Goal: Task Accomplishment & Management: Complete application form

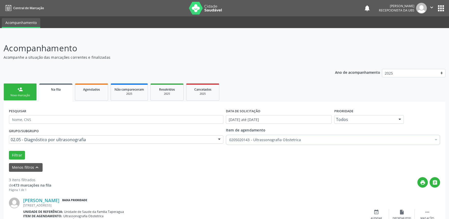
scroll to position [119, 0]
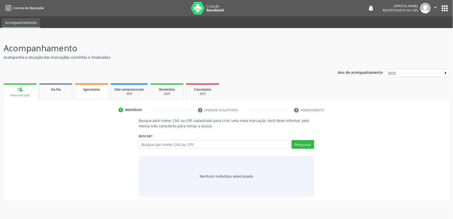
click at [92, 87] on span "Agendados" at bounding box center [91, 89] width 17 height 4
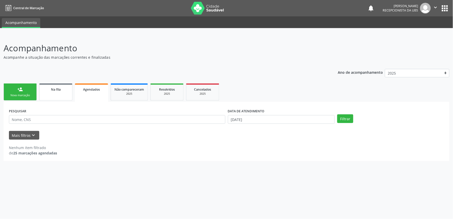
click at [58, 93] on link "Na fila" at bounding box center [55, 91] width 33 height 17
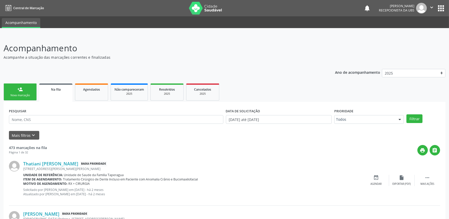
click at [21, 90] on div "person_add" at bounding box center [20, 89] width 6 height 6
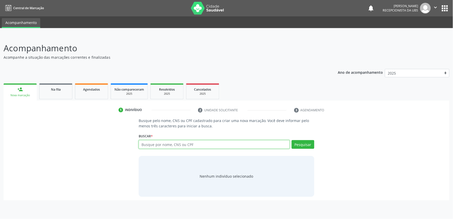
click at [205, 146] on input "text" at bounding box center [214, 144] width 151 height 9
paste input "700508142446952"
type input "700508142446952"
click at [120, 139] on div "Busque pelo nome, CNS ou CPF cadastrado para criar uma nova marcação. Você deve…" at bounding box center [226, 157] width 439 height 79
click at [217, 146] on input "700508142446952" at bounding box center [214, 144] width 151 height 9
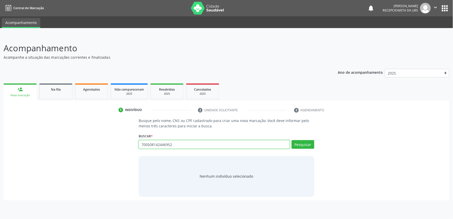
click at [217, 146] on input "700508142446952" at bounding box center [214, 144] width 151 height 9
paste input "709609604170778"
type input "709609604170778"
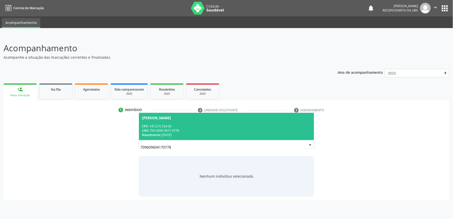
click at [211, 127] on div "CPF: 147.215.724-92" at bounding box center [226, 126] width 169 height 4
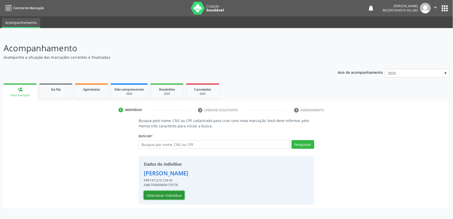
click at [167, 195] on button "Selecionar indivíduo" at bounding box center [164, 195] width 41 height 9
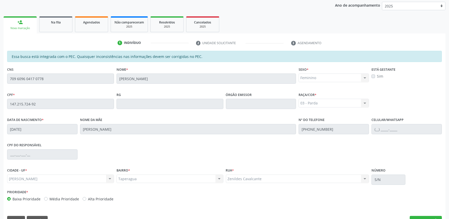
scroll to position [79, 0]
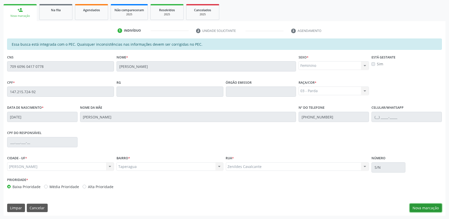
click at [424, 210] on button "Nova marcação" at bounding box center [426, 207] width 32 height 9
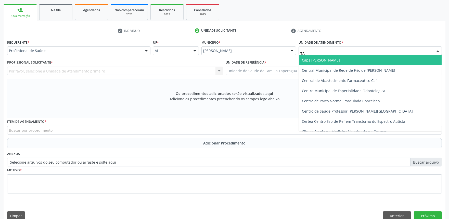
type input "TAP"
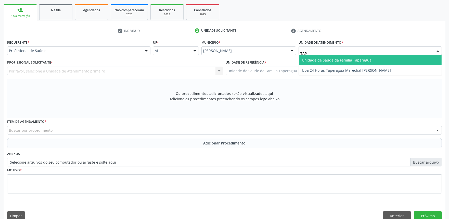
click at [327, 60] on span "Unidade de Saude da Familia Taperagua" at bounding box center [337, 60] width 70 height 5
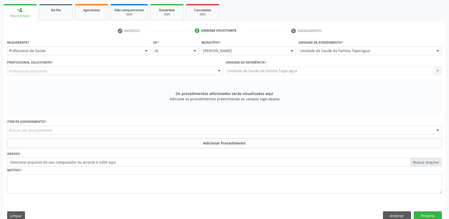
click at [95, 70] on div "Profissional solicitante" at bounding box center [115, 71] width 216 height 9
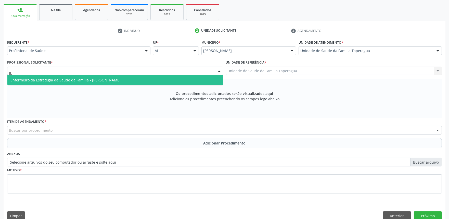
type input "JUL"
click at [97, 79] on span "Enfermeiro da Estratégia de Saúde da Família - Julilda Maria de Medeiros" at bounding box center [65, 79] width 110 height 5
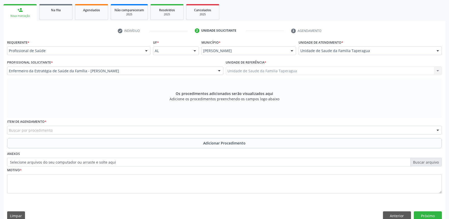
click at [96, 129] on div "Buscar por procedimento" at bounding box center [224, 130] width 435 height 9
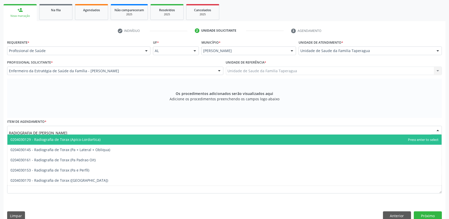
type input "RADIOGRAFIA DE TORAX"
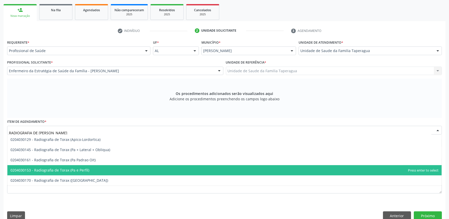
click at [88, 169] on span "0204030153 - Radiografia de Torax (Pa e Perfil)" at bounding box center [224, 170] width 434 height 10
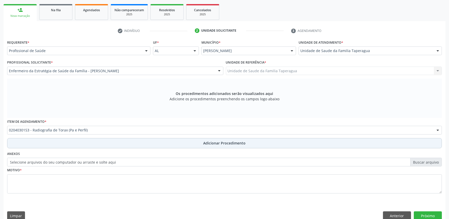
click at [110, 142] on button "Adicionar Procedimento" at bounding box center [224, 143] width 435 height 10
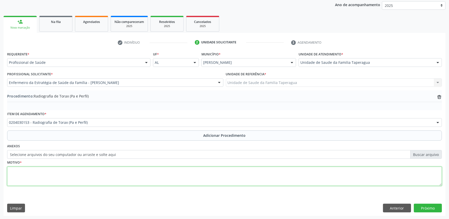
click at [110, 171] on textarea at bounding box center [224, 175] width 435 height 19
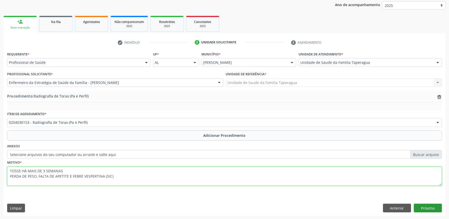
type textarea "TOSSE HÁ MAIS DE 3 SEMANAS PERDA DE PESO, FALTA DE APETITE E FEBRE VESPERTINA (…"
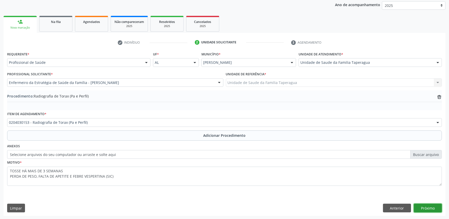
click at [428, 208] on button "Próximo" at bounding box center [428, 207] width 28 height 9
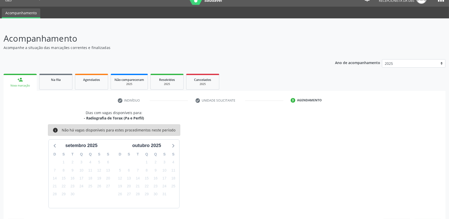
scroll to position [25, 0]
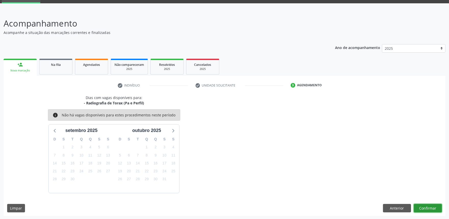
click at [428, 208] on button "Confirmar" at bounding box center [428, 208] width 28 height 9
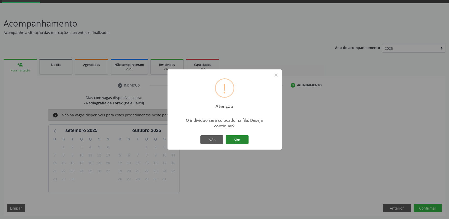
click at [233, 140] on button "Sim" at bounding box center [237, 139] width 23 height 9
